Goal: Task Accomplishment & Management: Manage account settings

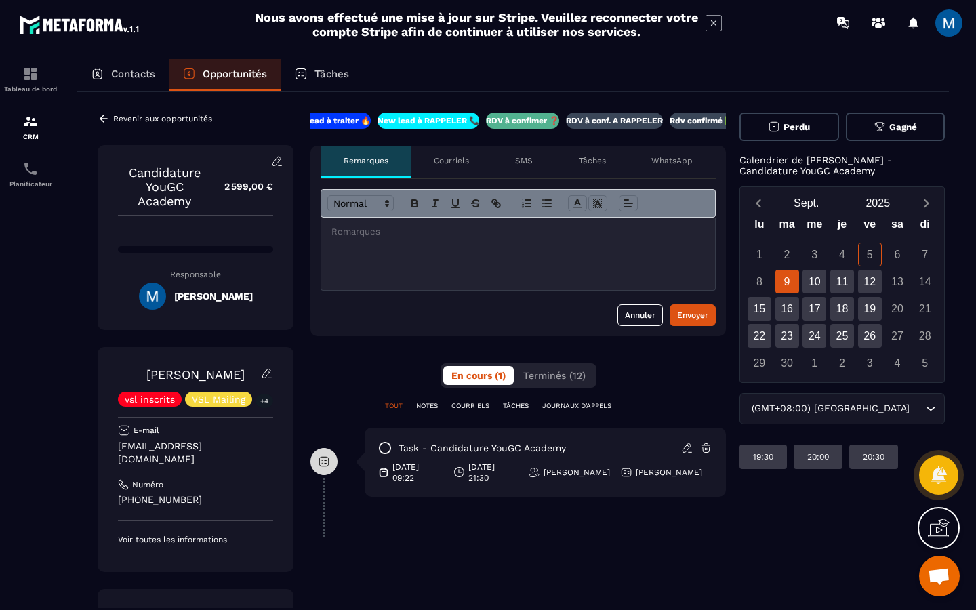
scroll to position [0, 24]
click at [631, 121] on p "RDV à conf. A RAPPELER" at bounding box center [613, 120] width 97 height 11
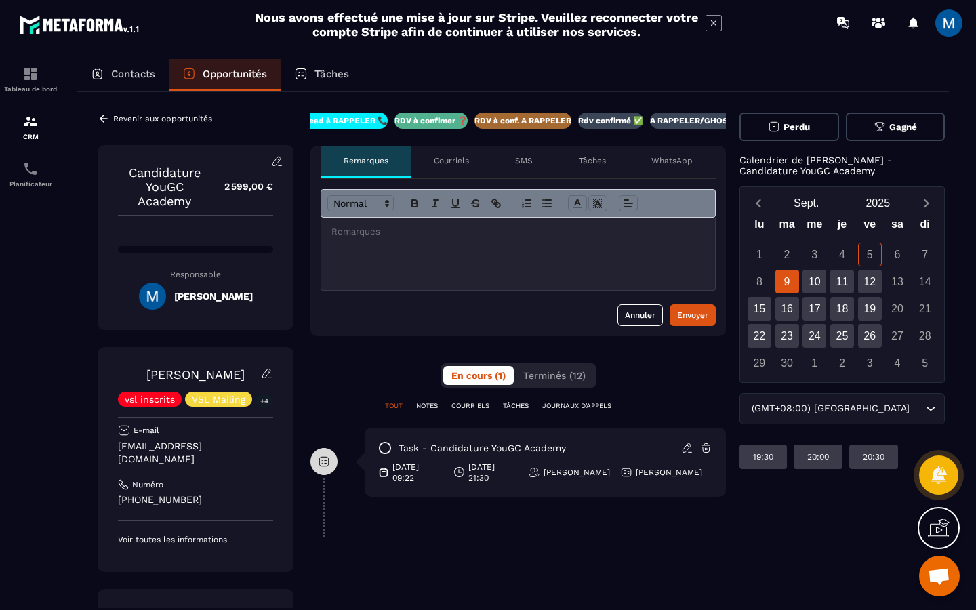
scroll to position [0, 116]
click at [104, 119] on icon at bounding box center [104, 118] width 12 height 12
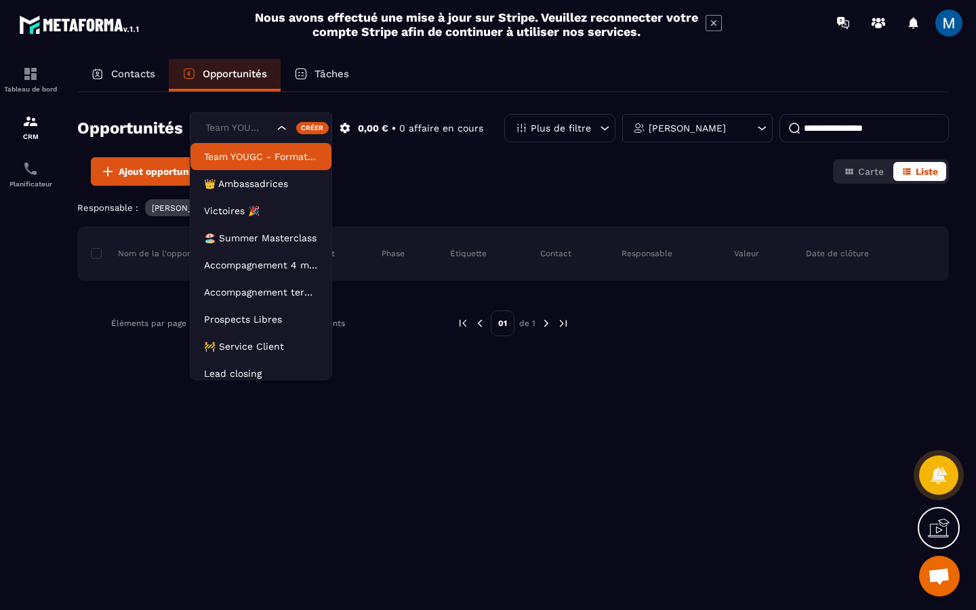
click at [285, 131] on icon "Search for option" at bounding box center [282, 128] width 14 height 14
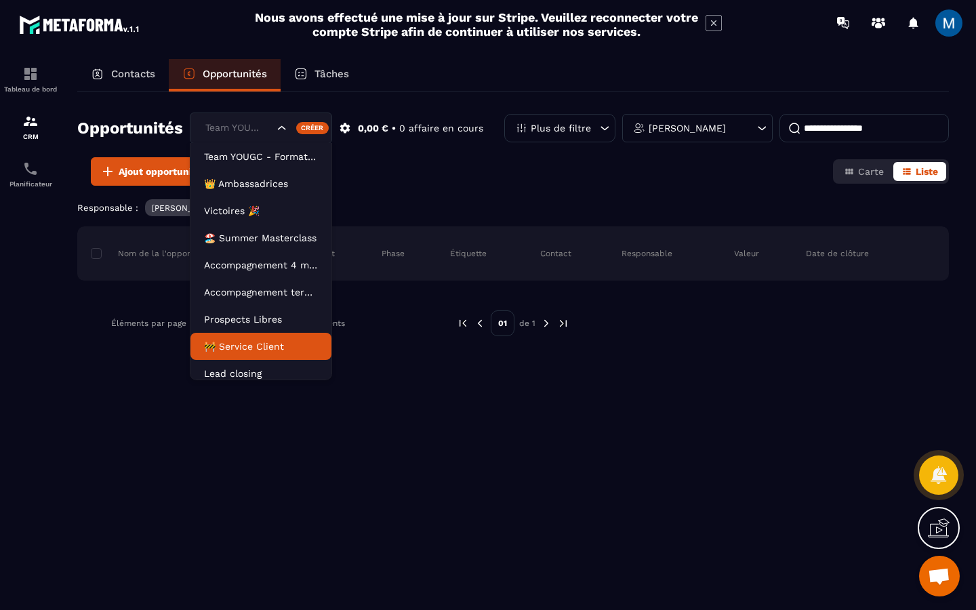
scroll to position [7, 0]
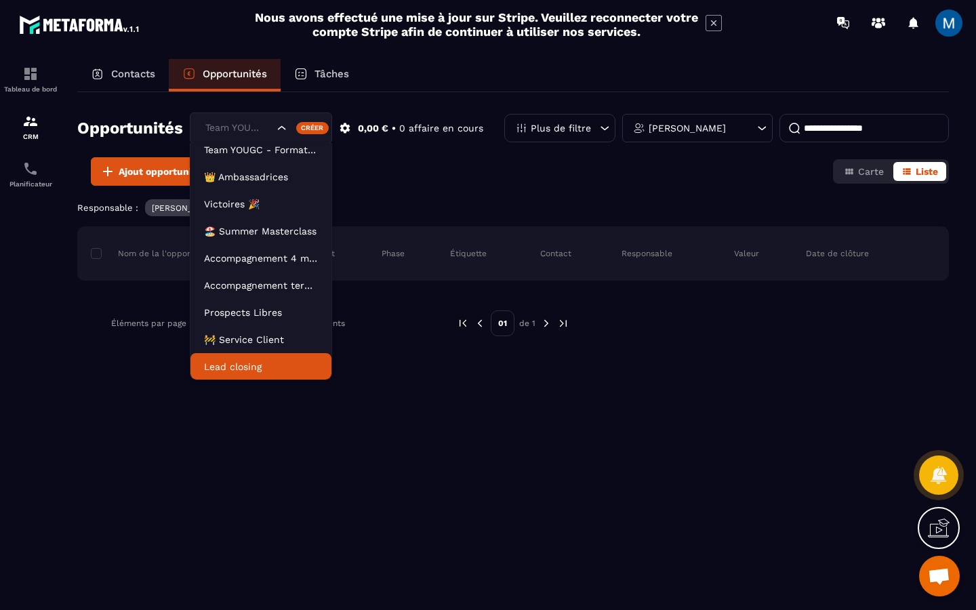
click at [230, 371] on p "Lead closing" at bounding box center [261, 367] width 114 height 14
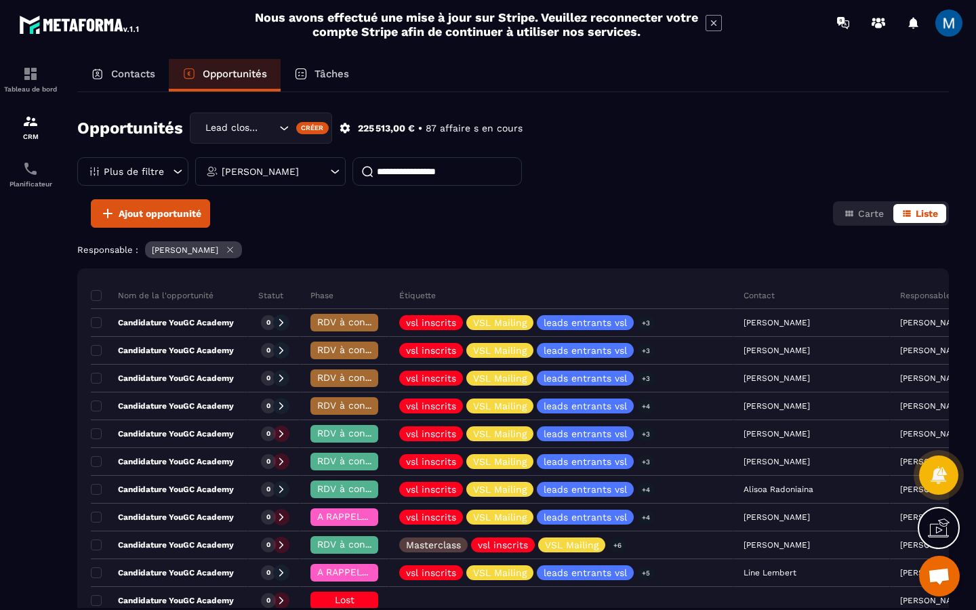
click at [288, 127] on icon "Search for option" at bounding box center [284, 128] width 14 height 14
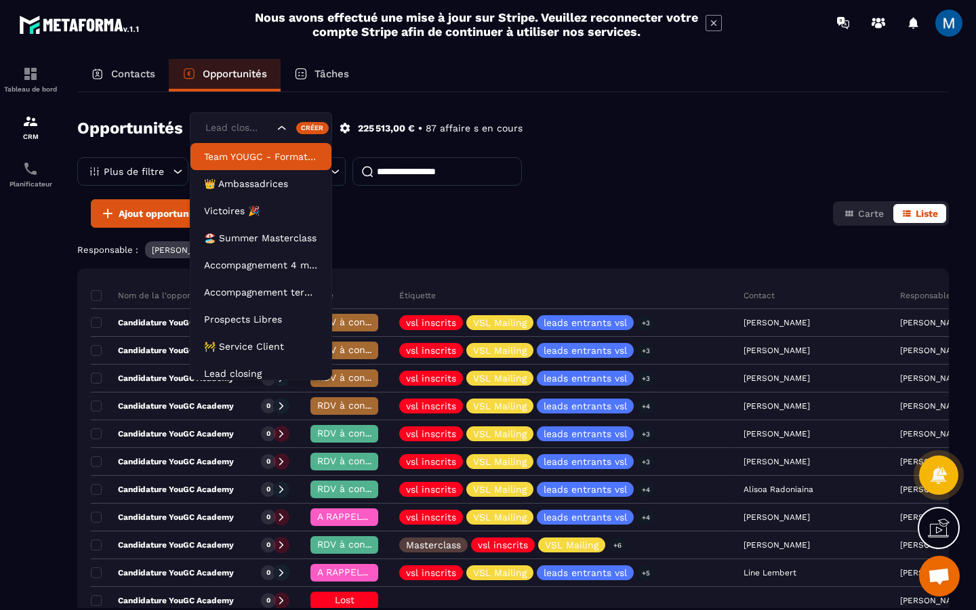
click at [283, 133] on icon "Search for option" at bounding box center [282, 128] width 14 height 14
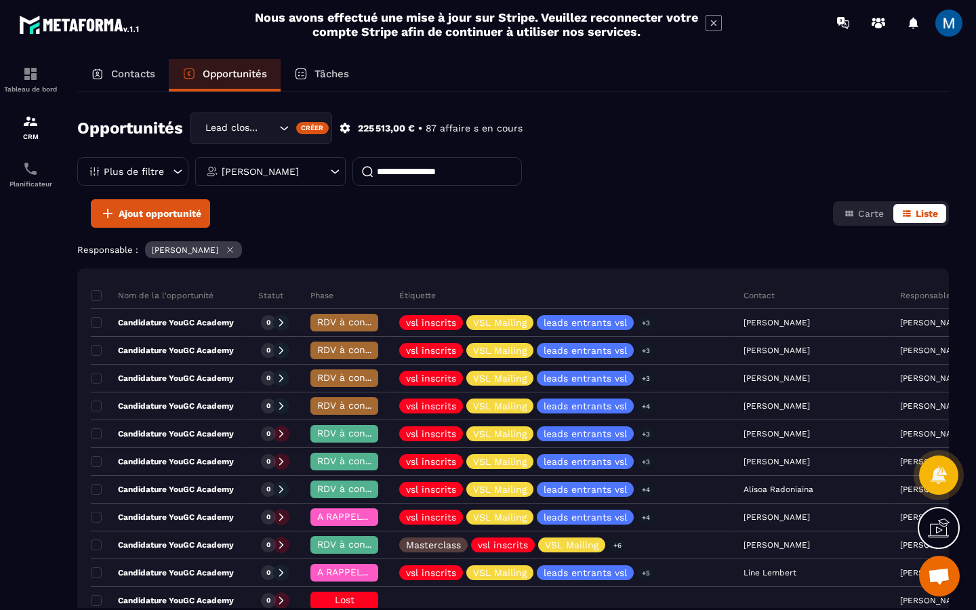
click at [235, 246] on icon at bounding box center [230, 250] width 10 height 10
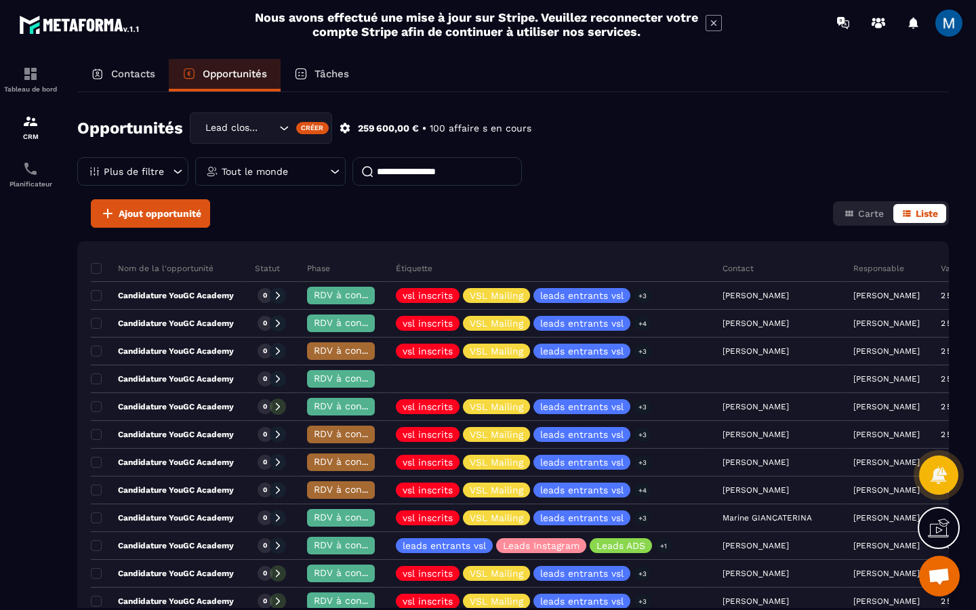
click at [171, 170] on icon at bounding box center [178, 172] width 14 height 14
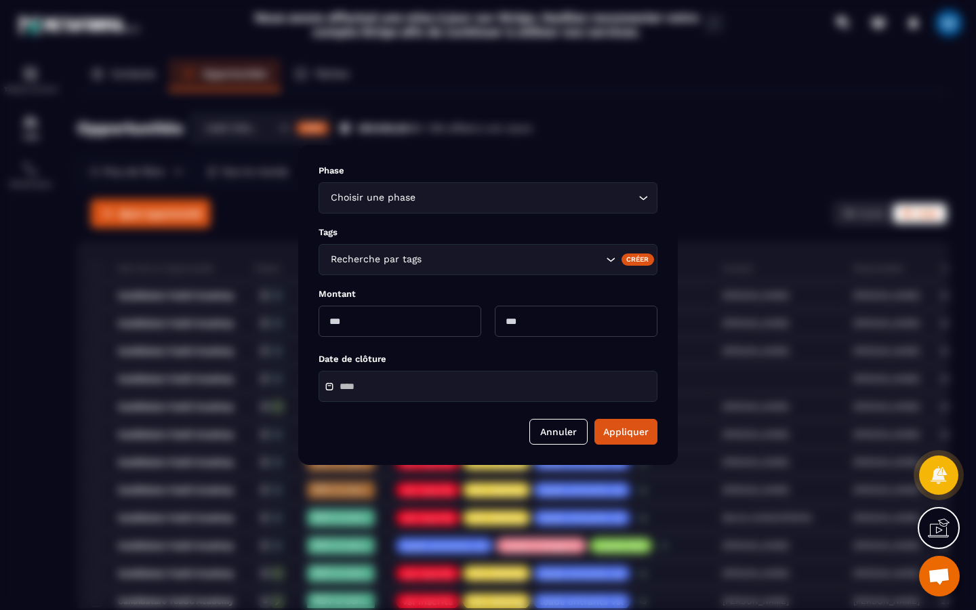
click at [427, 199] on input "Search for option" at bounding box center [526, 197] width 217 height 15
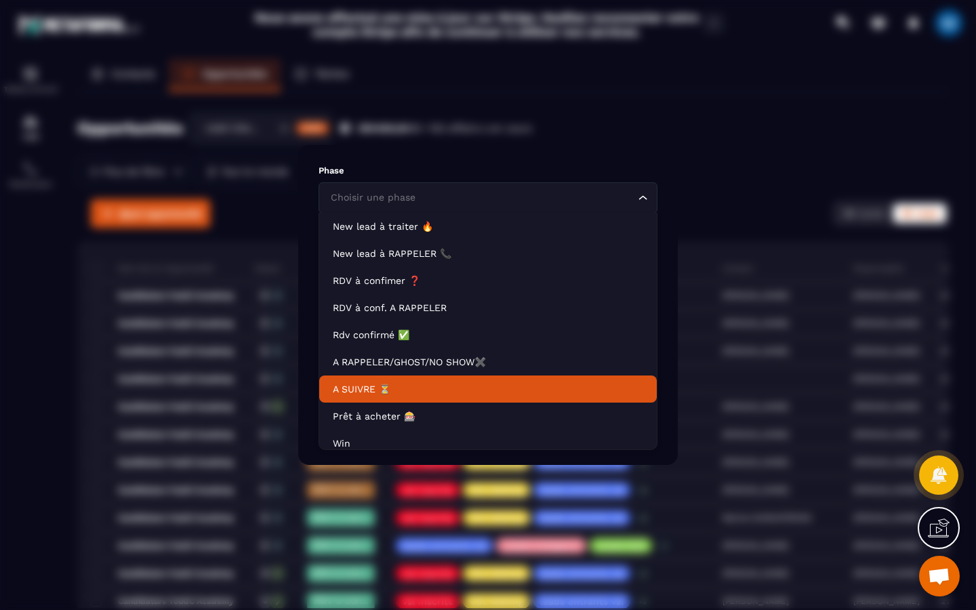
scroll to position [35, 0]
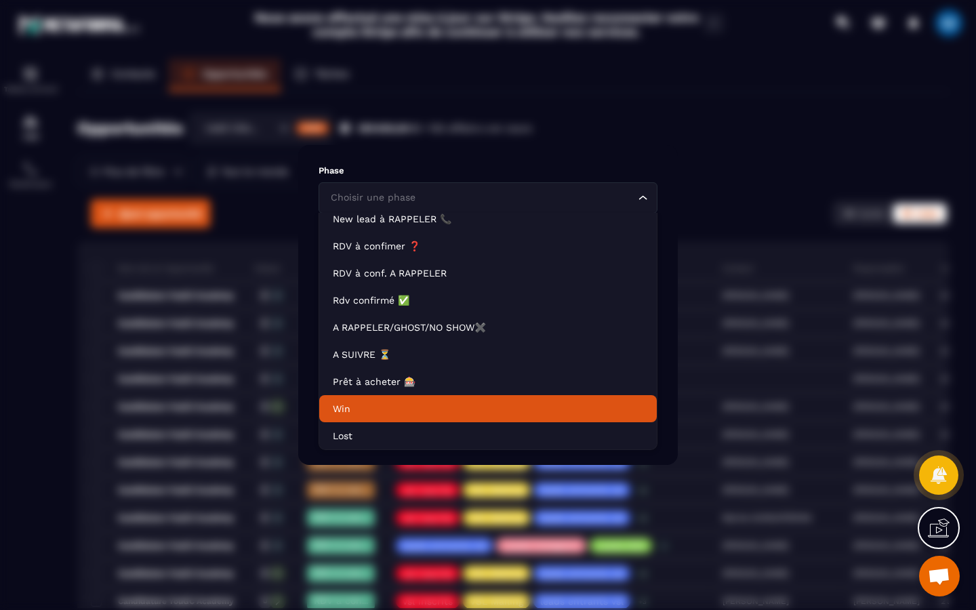
click at [385, 400] on li "Win" at bounding box center [487, 408] width 337 height 27
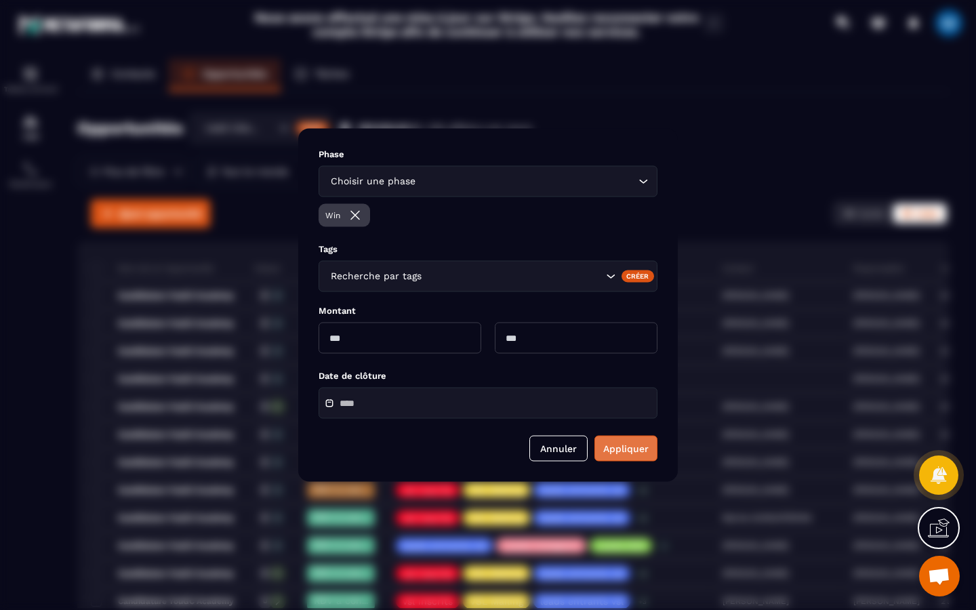
click at [617, 450] on button "Appliquer" at bounding box center [625, 449] width 63 height 26
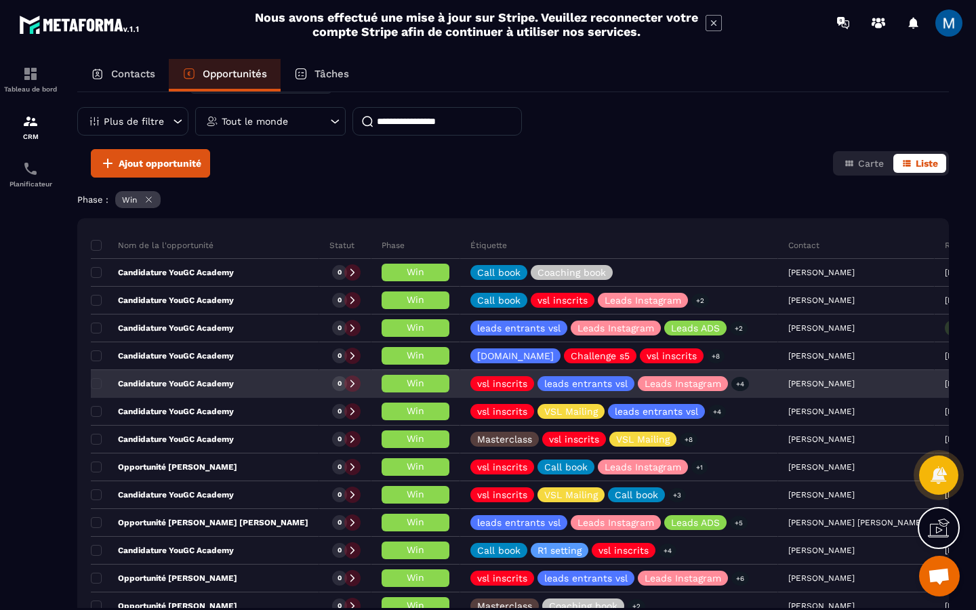
scroll to position [51, 0]
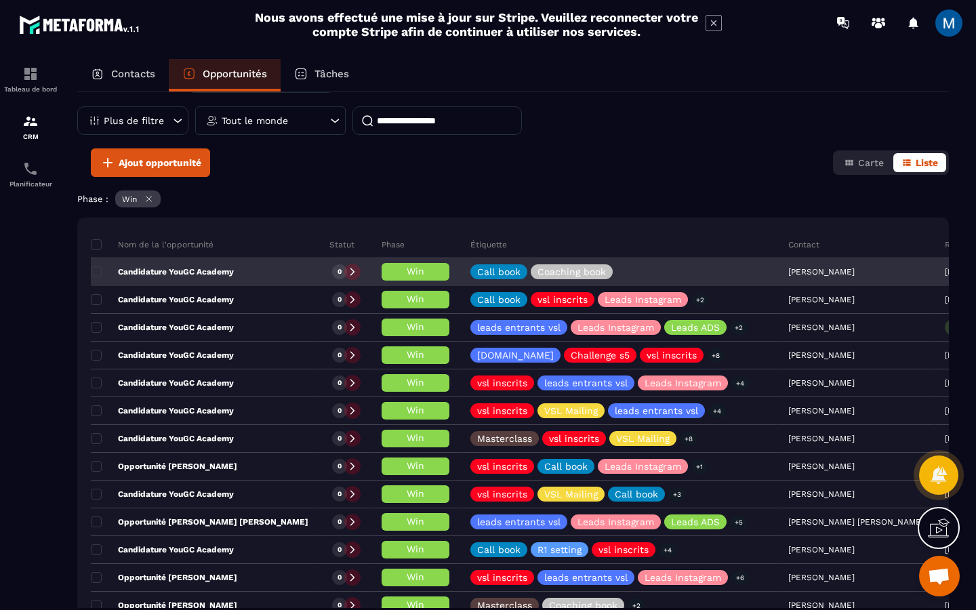
click at [229, 270] on p "Candidature YouGC Academy" at bounding box center [162, 271] width 143 height 11
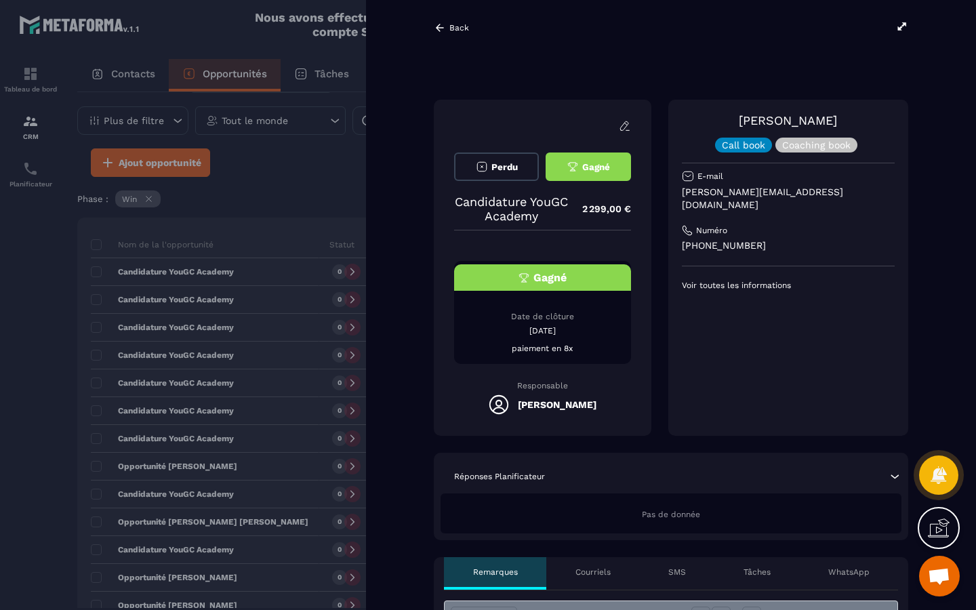
scroll to position [37, 0]
